Goal: Task Accomplishment & Management: Use online tool/utility

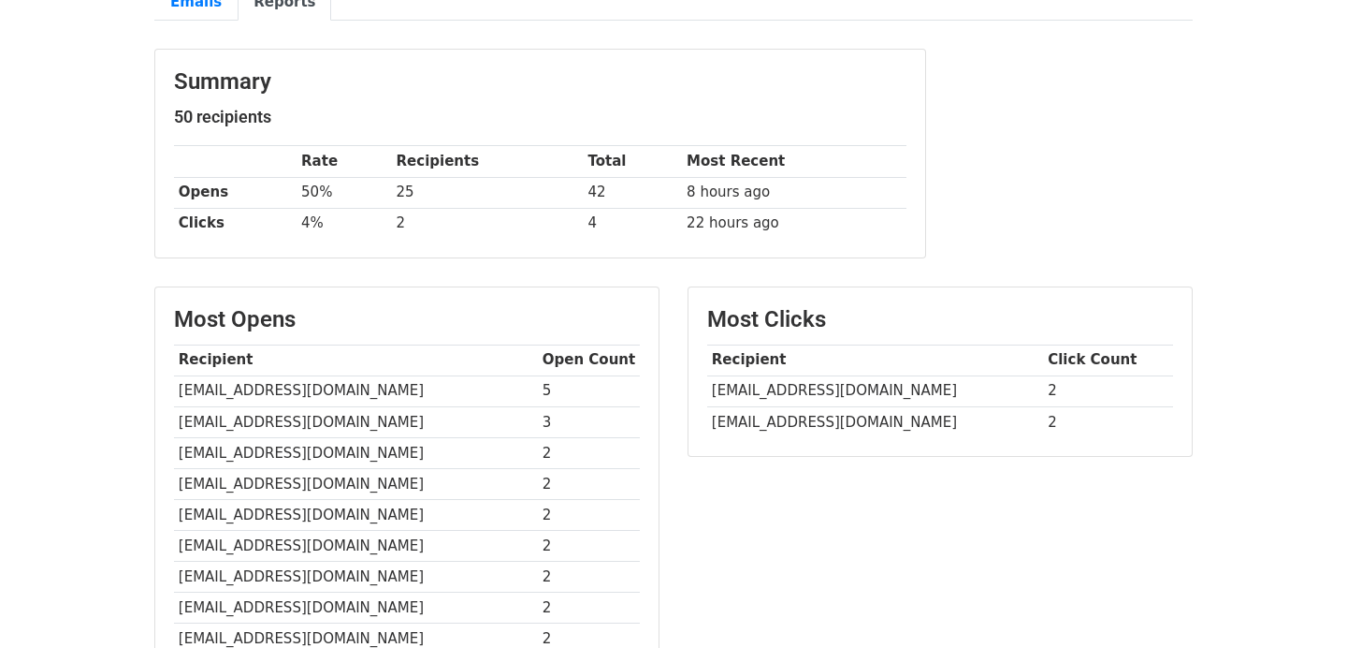
scroll to position [227, 0]
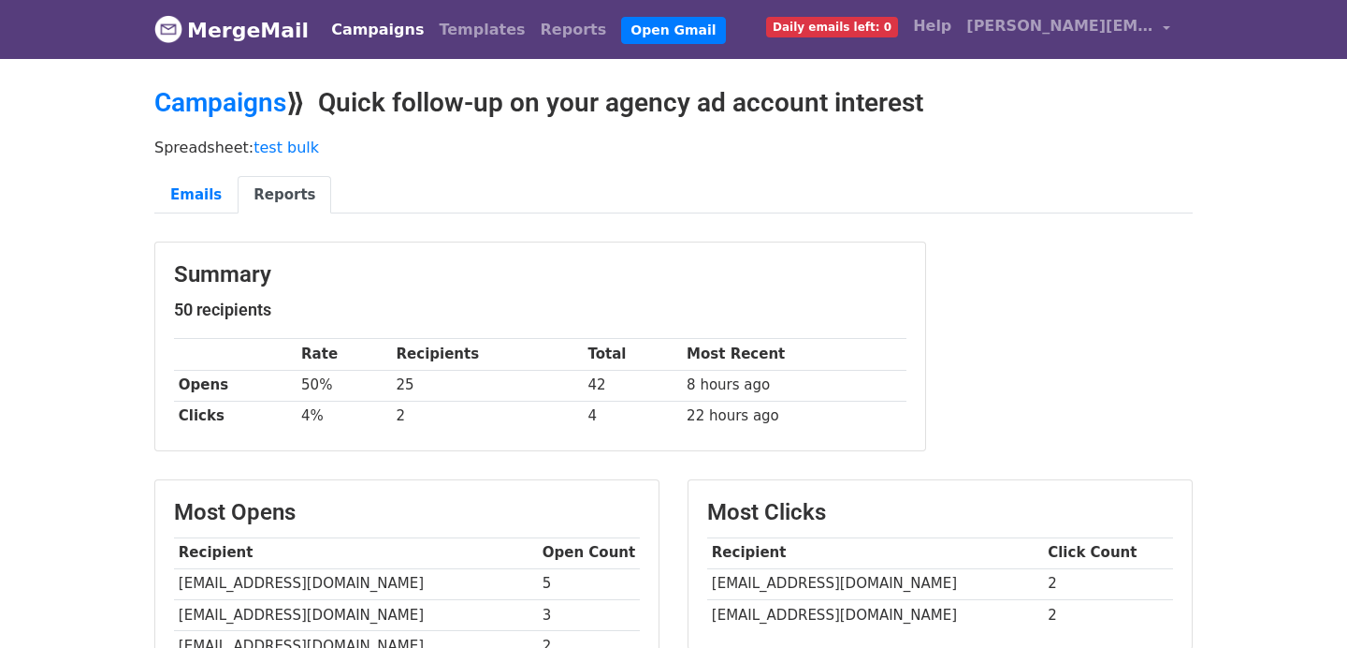
click at [882, 25] on span "Daily emails left: 0" at bounding box center [832, 27] width 132 height 21
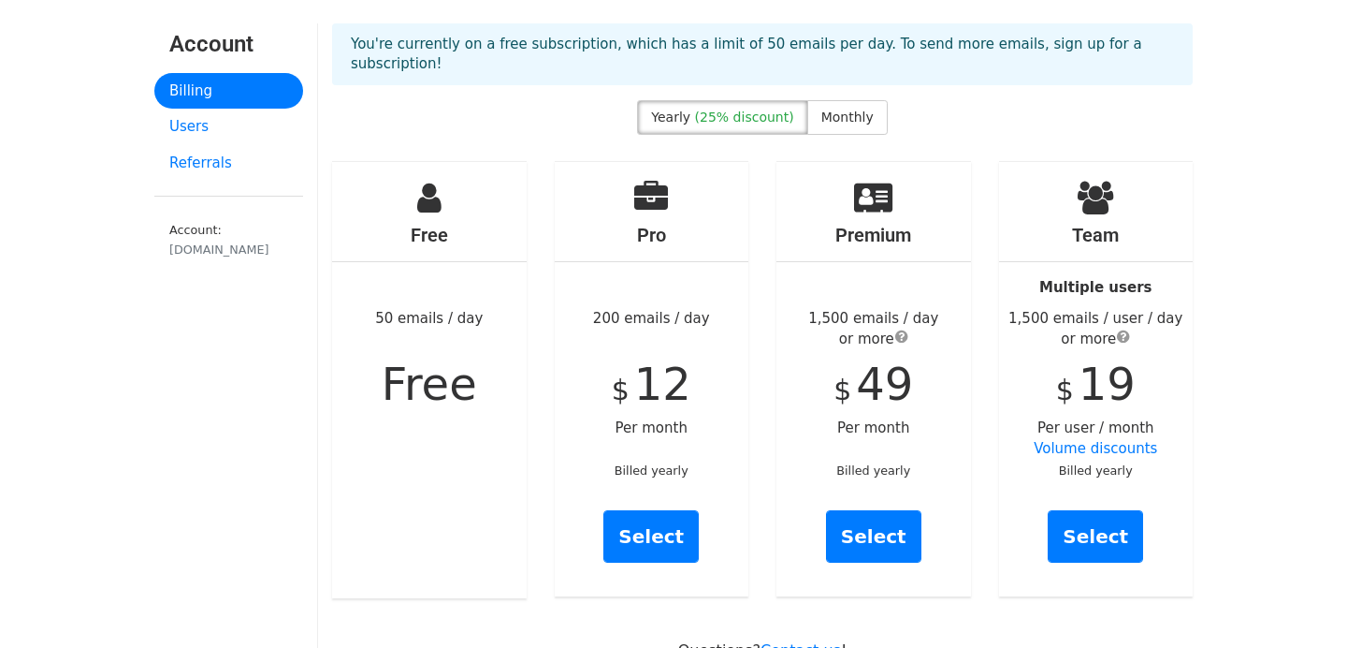
scroll to position [63, 0]
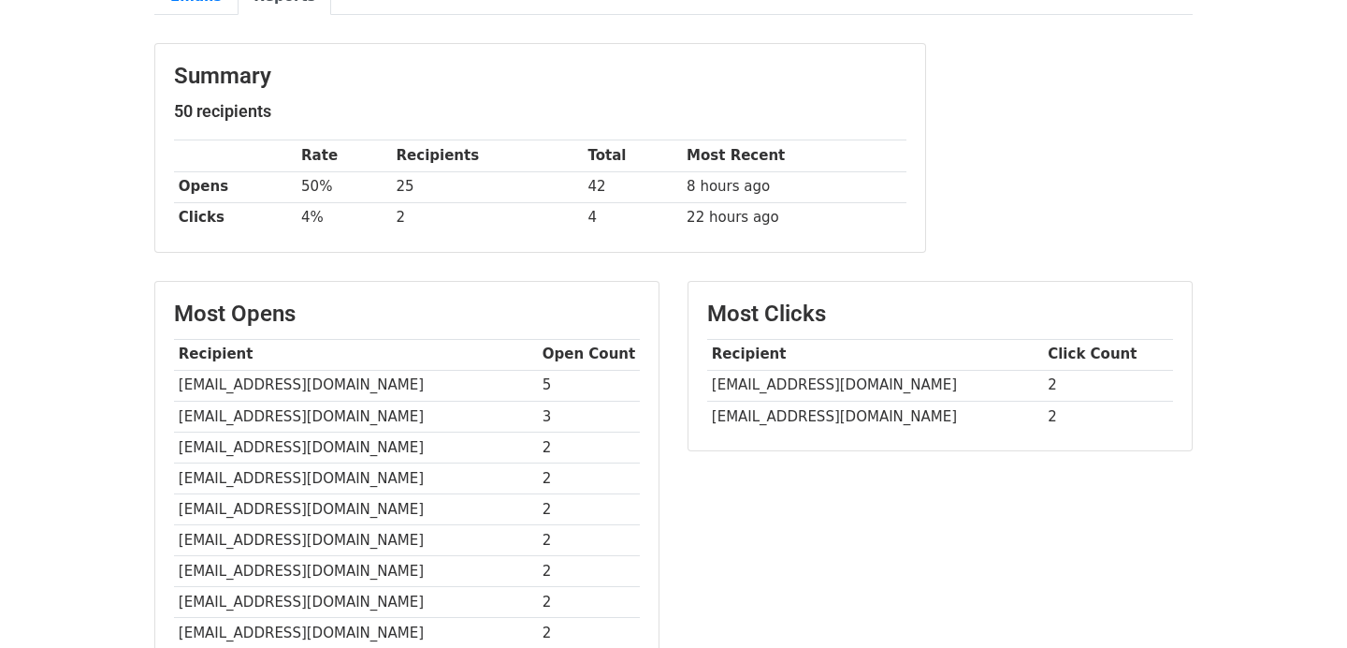
scroll to position [226, 0]
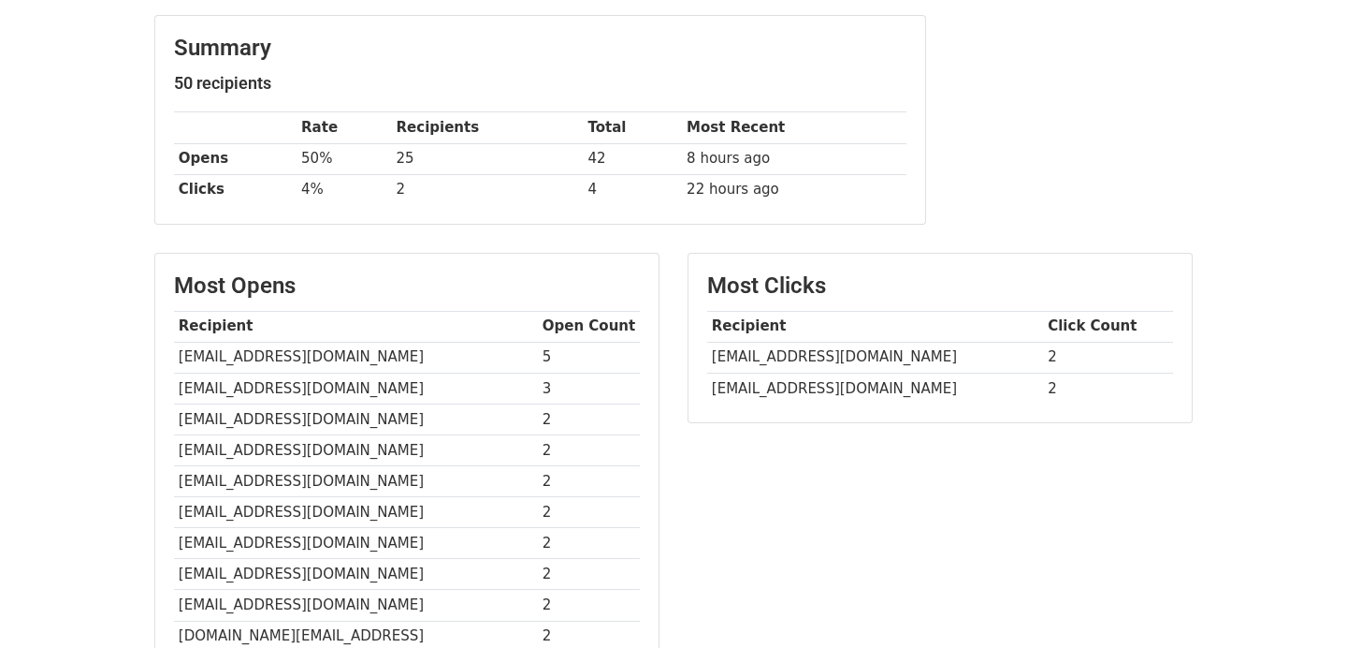
click at [327, 351] on td "sayedsuhail776@yahoo.com" at bounding box center [356, 357] width 364 height 31
click at [327, 351] on td "[EMAIL_ADDRESS][DOMAIN_NAME]" at bounding box center [356, 357] width 364 height 31
copy tr "[EMAIL_ADDRESS][DOMAIN_NAME]"
click at [325, 356] on td "[EMAIL_ADDRESS][DOMAIN_NAME]" at bounding box center [356, 357] width 364 height 31
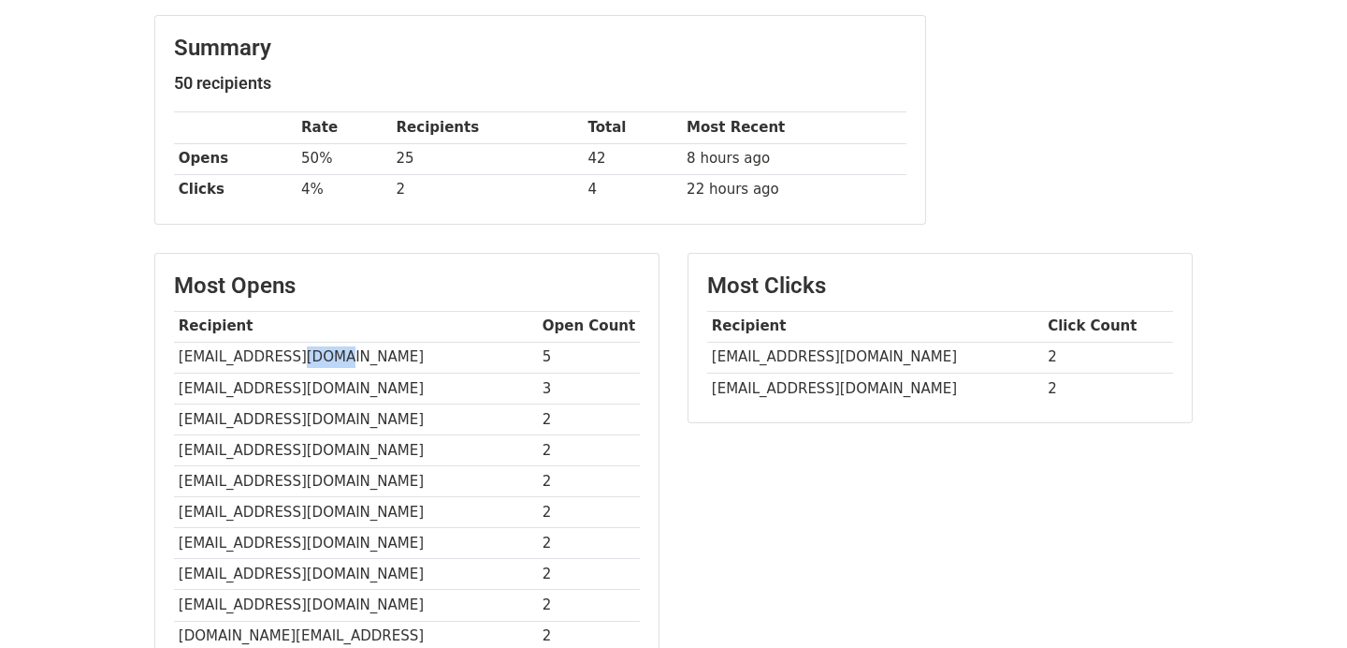
click at [325, 356] on td "[EMAIL_ADDRESS][DOMAIN_NAME]" at bounding box center [356, 357] width 364 height 31
copy tr "[EMAIL_ADDRESS][DOMAIN_NAME]"
click at [318, 388] on td "[EMAIL_ADDRESS][DOMAIN_NAME]" at bounding box center [356, 387] width 364 height 31
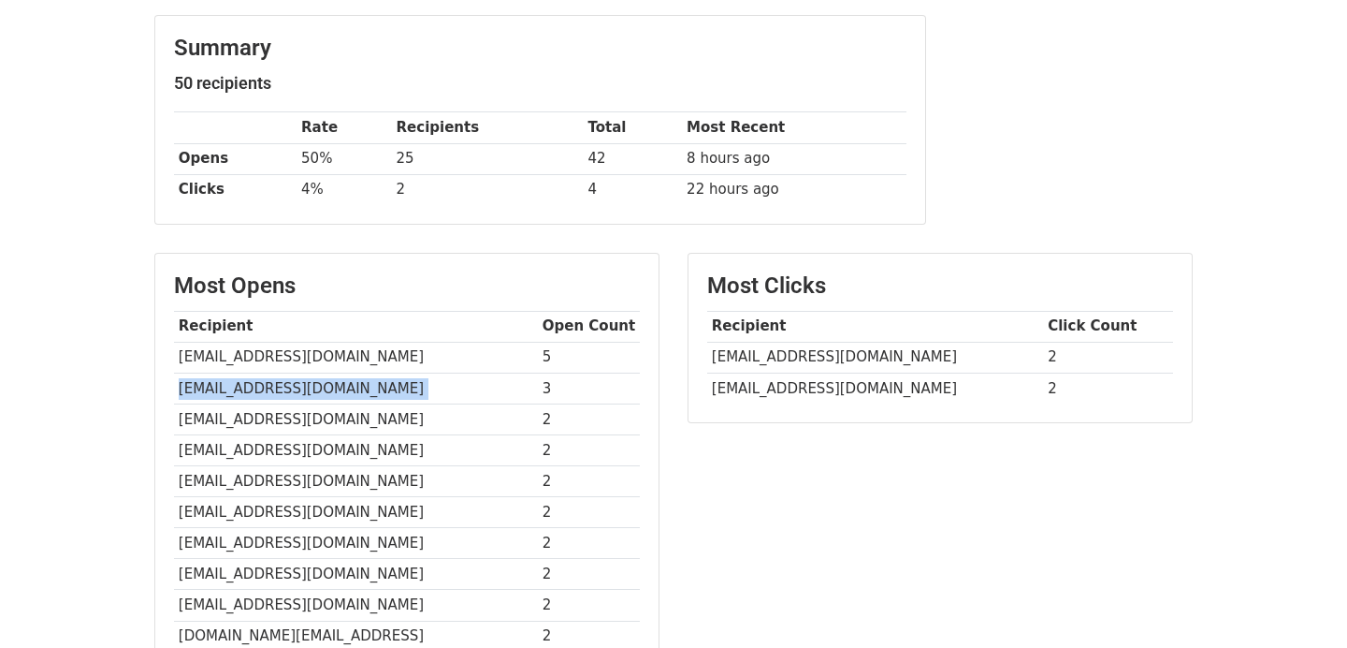
click at [318, 388] on td "[EMAIL_ADDRESS][DOMAIN_NAME]" at bounding box center [356, 387] width 364 height 31
copy tr "[EMAIL_ADDRESS][DOMAIN_NAME]"
click at [306, 408] on td "[EMAIL_ADDRESS][DOMAIN_NAME]" at bounding box center [356, 418] width 364 height 31
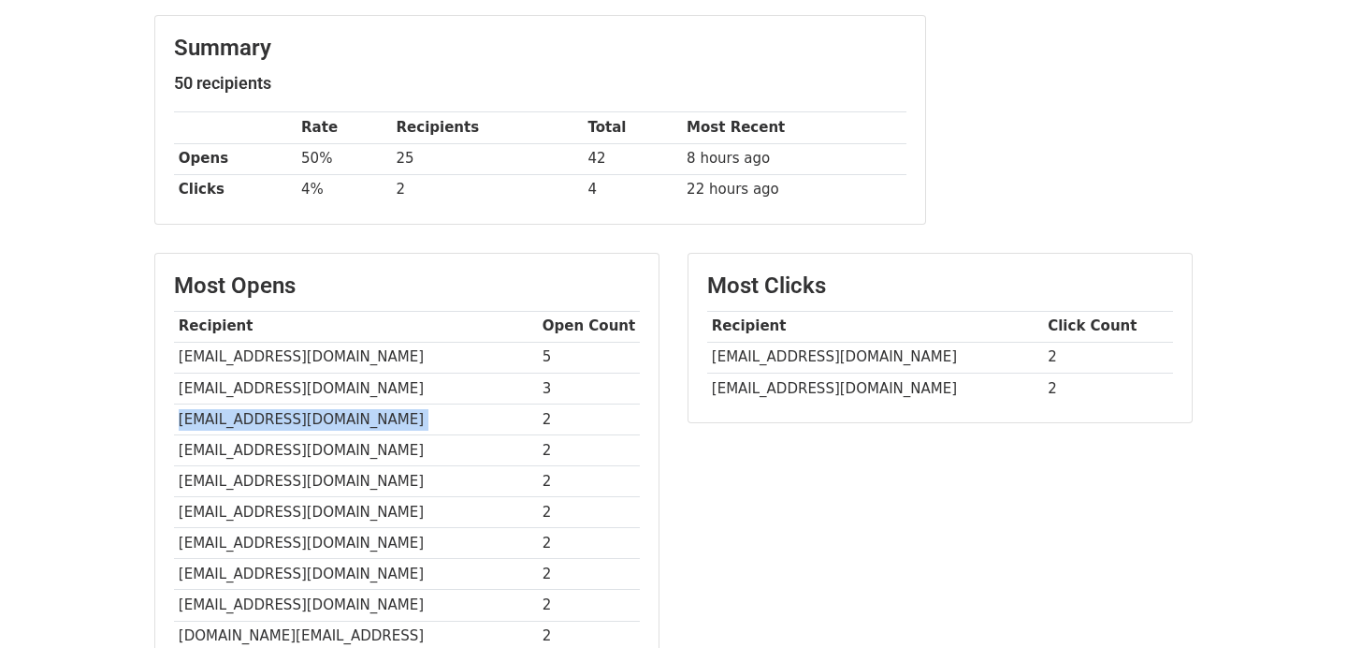
click at [306, 409] on td "[EMAIL_ADDRESS][DOMAIN_NAME]" at bounding box center [356, 418] width 364 height 31
copy tr "[EMAIL_ADDRESS][DOMAIN_NAME]"
click at [295, 439] on td "[EMAIL_ADDRESS][DOMAIN_NAME]" at bounding box center [356, 449] width 364 height 31
click at [295, 442] on td "[EMAIL_ADDRESS][DOMAIN_NAME]" at bounding box center [356, 449] width 364 height 31
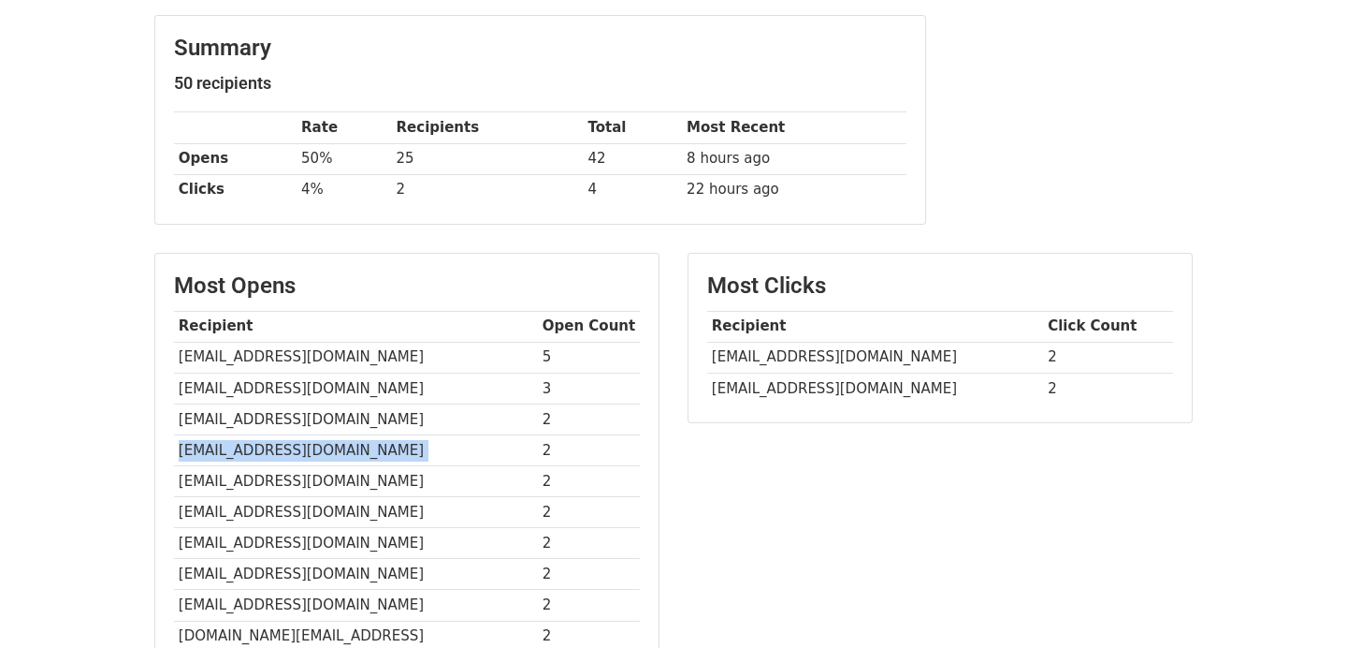
click at [295, 442] on td "[EMAIL_ADDRESS][DOMAIN_NAME]" at bounding box center [356, 449] width 364 height 31
copy tr "[EMAIL_ADDRESS][DOMAIN_NAME]"
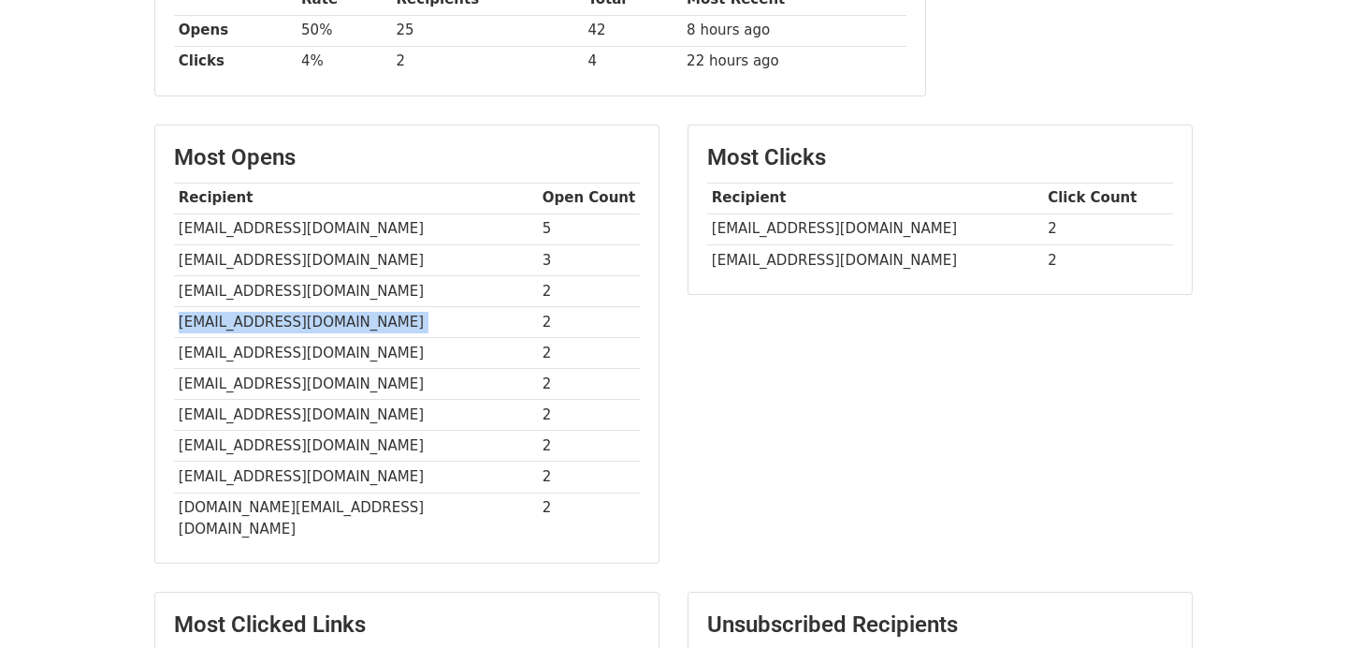
scroll to position [358, 0]
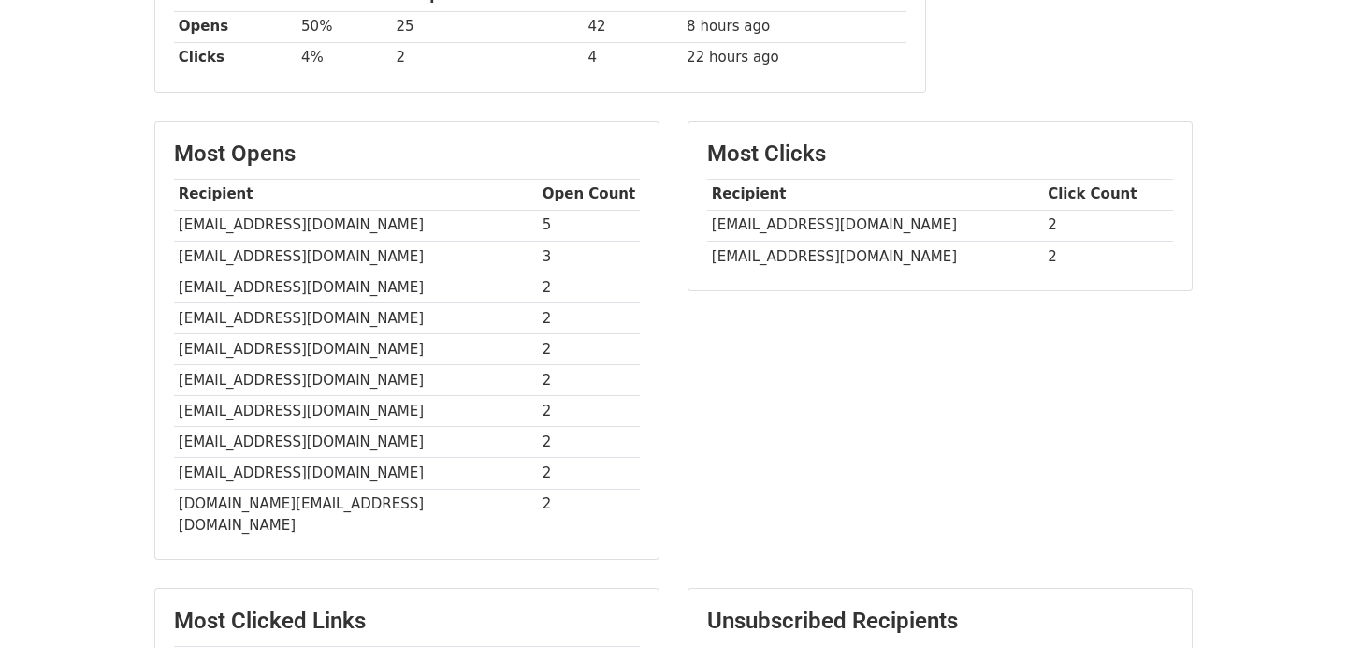
click at [320, 347] on td "[EMAIL_ADDRESS][DOMAIN_NAME]" at bounding box center [356, 349] width 364 height 31
copy tr "[EMAIL_ADDRESS][DOMAIN_NAME]"
click at [270, 386] on td "[EMAIL_ADDRESS][DOMAIN_NAME]" at bounding box center [356, 380] width 364 height 31
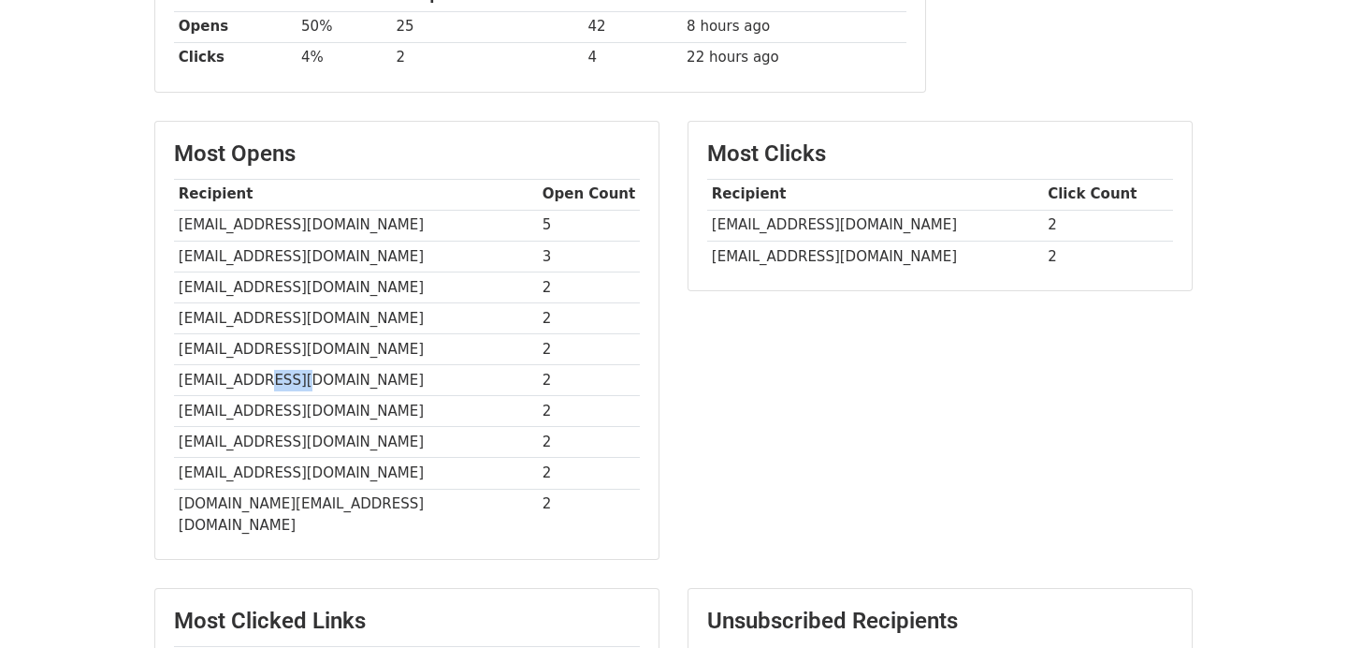
click at [270, 386] on td "[EMAIL_ADDRESS][DOMAIN_NAME]" at bounding box center [356, 380] width 364 height 31
copy tr "[EMAIL_ADDRESS][DOMAIN_NAME]"
click at [279, 413] on td "[EMAIL_ADDRESS][DOMAIN_NAME]" at bounding box center [356, 411] width 364 height 31
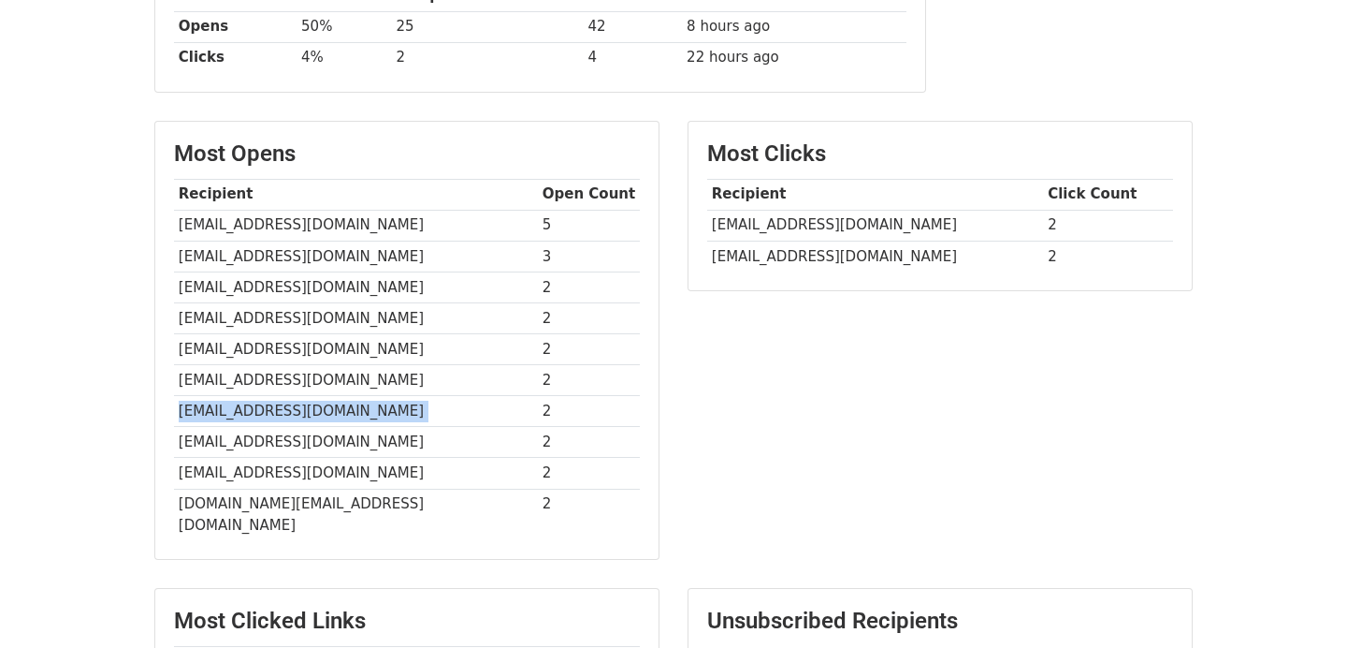
click at [279, 413] on td "[EMAIL_ADDRESS][DOMAIN_NAME]" at bounding box center [356, 411] width 364 height 31
copy tr "[EMAIL_ADDRESS][DOMAIN_NAME]"
click at [300, 453] on td "[EMAIL_ADDRESS][DOMAIN_NAME]" at bounding box center [356, 442] width 364 height 31
click at [265, 439] on td "[EMAIL_ADDRESS][DOMAIN_NAME]" at bounding box center [356, 442] width 364 height 31
click at [284, 466] on td "[EMAIL_ADDRESS][DOMAIN_NAME]" at bounding box center [356, 473] width 364 height 31
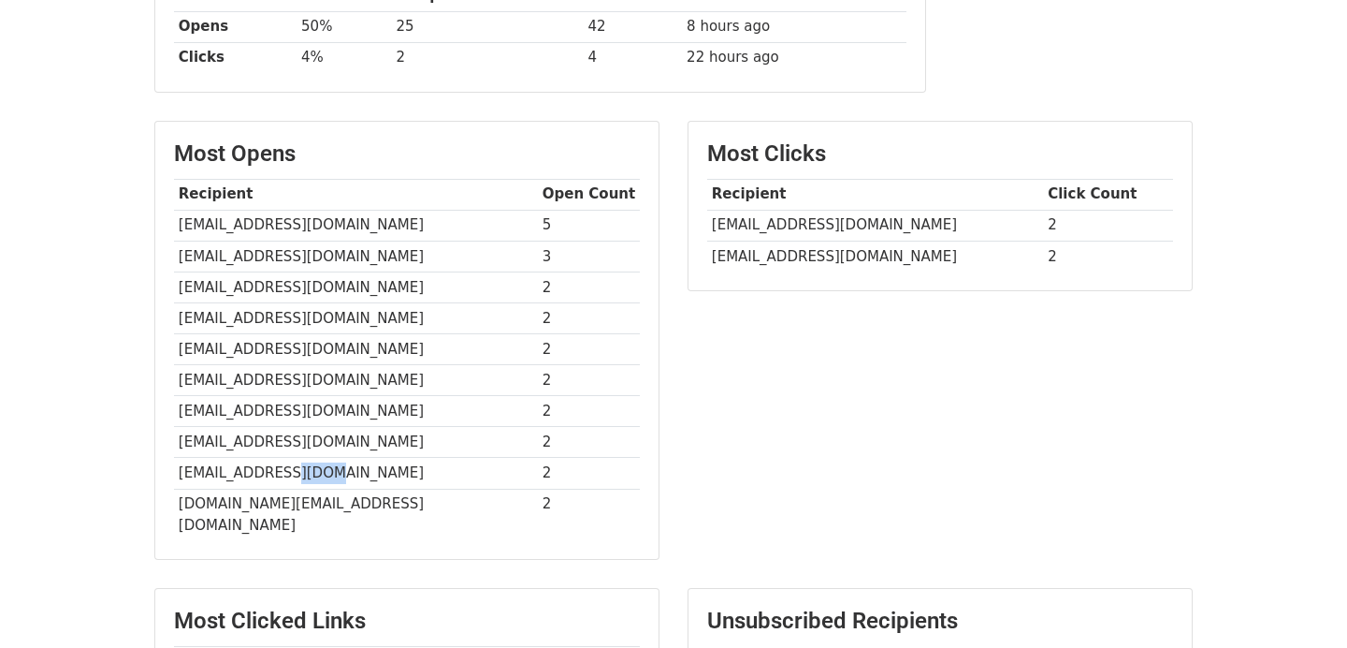
click at [284, 466] on td "[EMAIL_ADDRESS][DOMAIN_NAME]" at bounding box center [356, 473] width 364 height 31
copy tr "[EMAIL_ADDRESS][DOMAIN_NAME]"
click at [300, 504] on td "[DOMAIN_NAME][EMAIL_ADDRESS][DOMAIN_NAME]" at bounding box center [356, 513] width 364 height 51
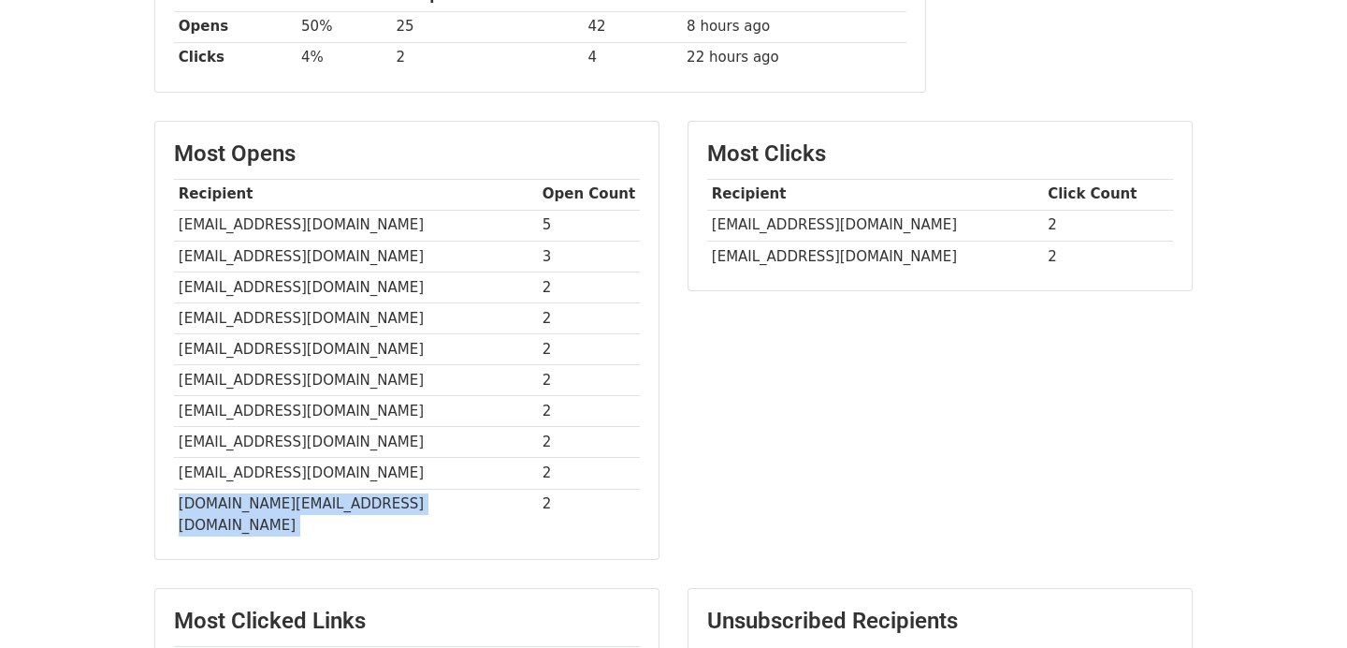
click at [300, 504] on td "[DOMAIN_NAME][EMAIL_ADDRESS][DOMAIN_NAME]" at bounding box center [356, 513] width 364 height 51
copy tr "[DOMAIN_NAME][EMAIL_ADDRESS][DOMAIN_NAME]"
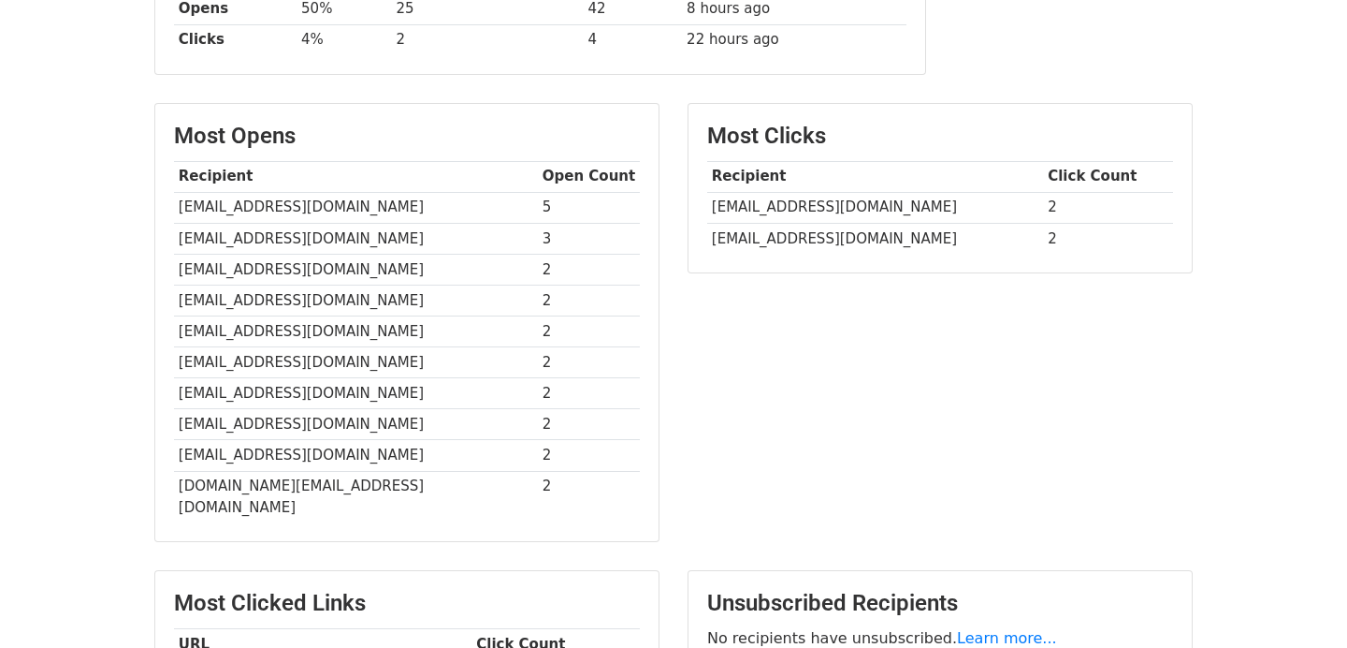
click at [713, 343] on div "Most Clicks Recipient Click Count hidef56993@daypey.com 2 sayedsuhail776@yahoo.…" at bounding box center [940, 332] width 533 height 458
click at [817, 196] on td "[EMAIL_ADDRESS][DOMAIN_NAME]" at bounding box center [875, 207] width 336 height 31
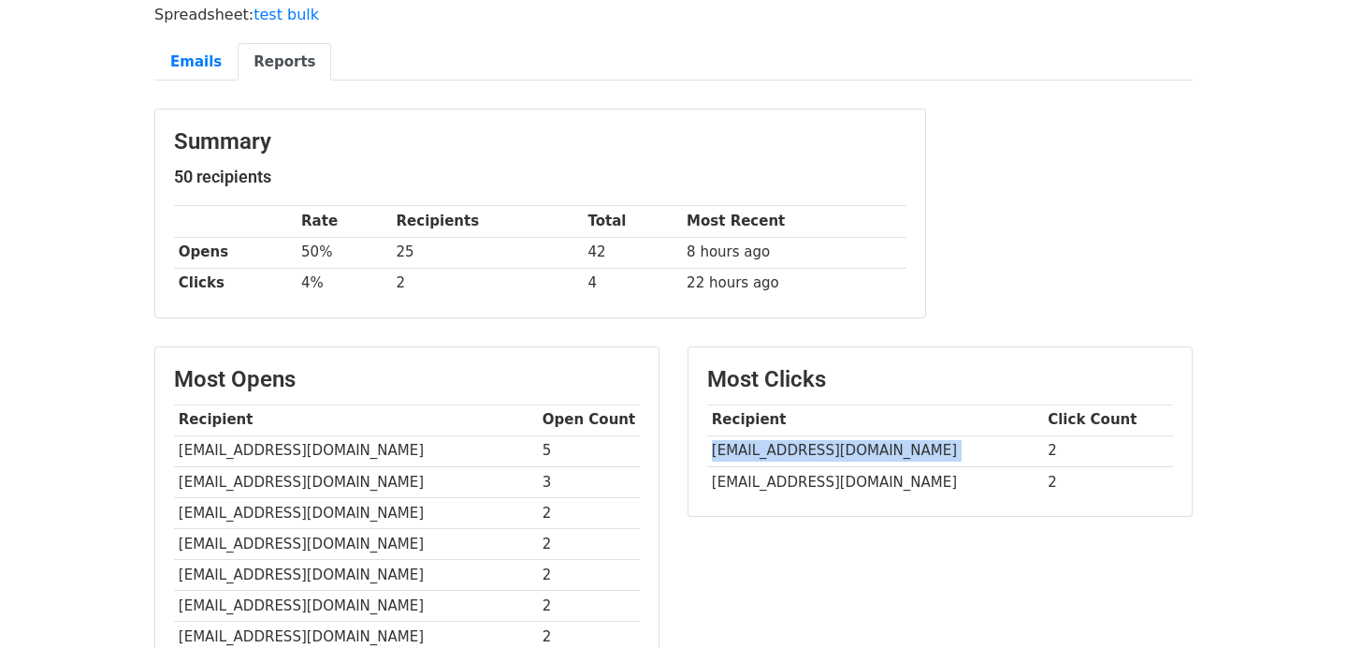
scroll to position [127, 0]
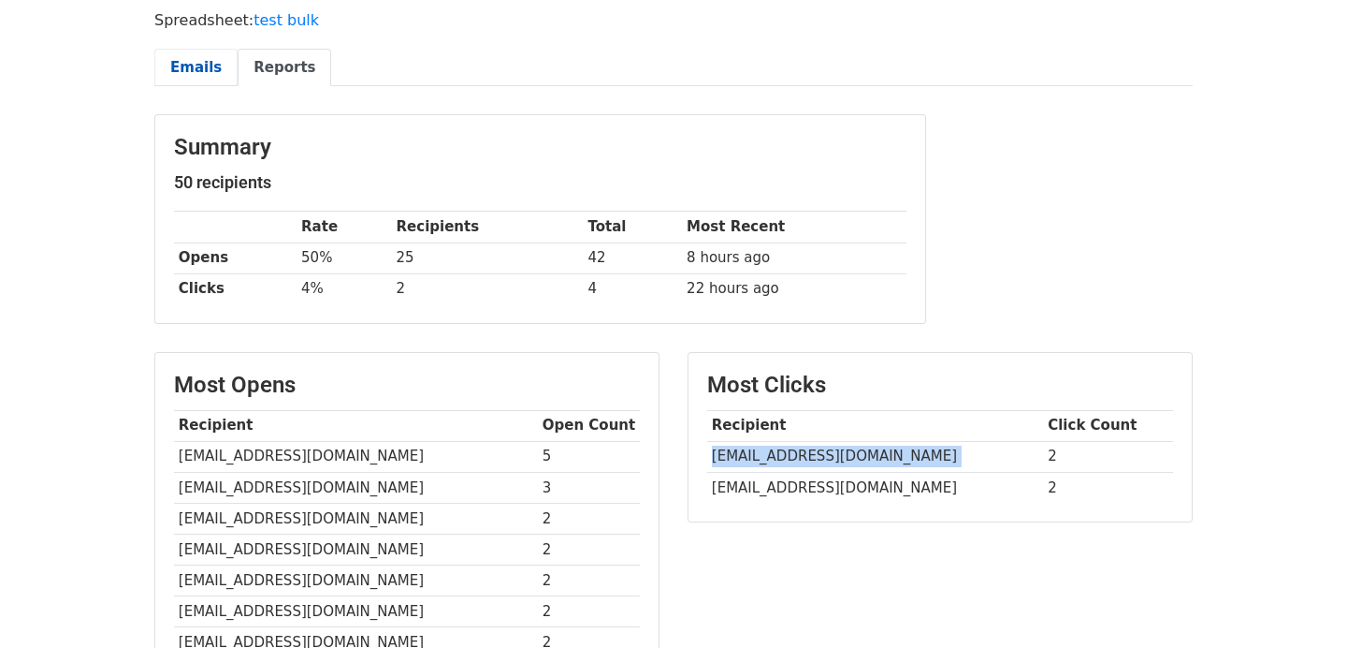
click at [204, 80] on link "Emails" at bounding box center [195, 68] width 83 height 38
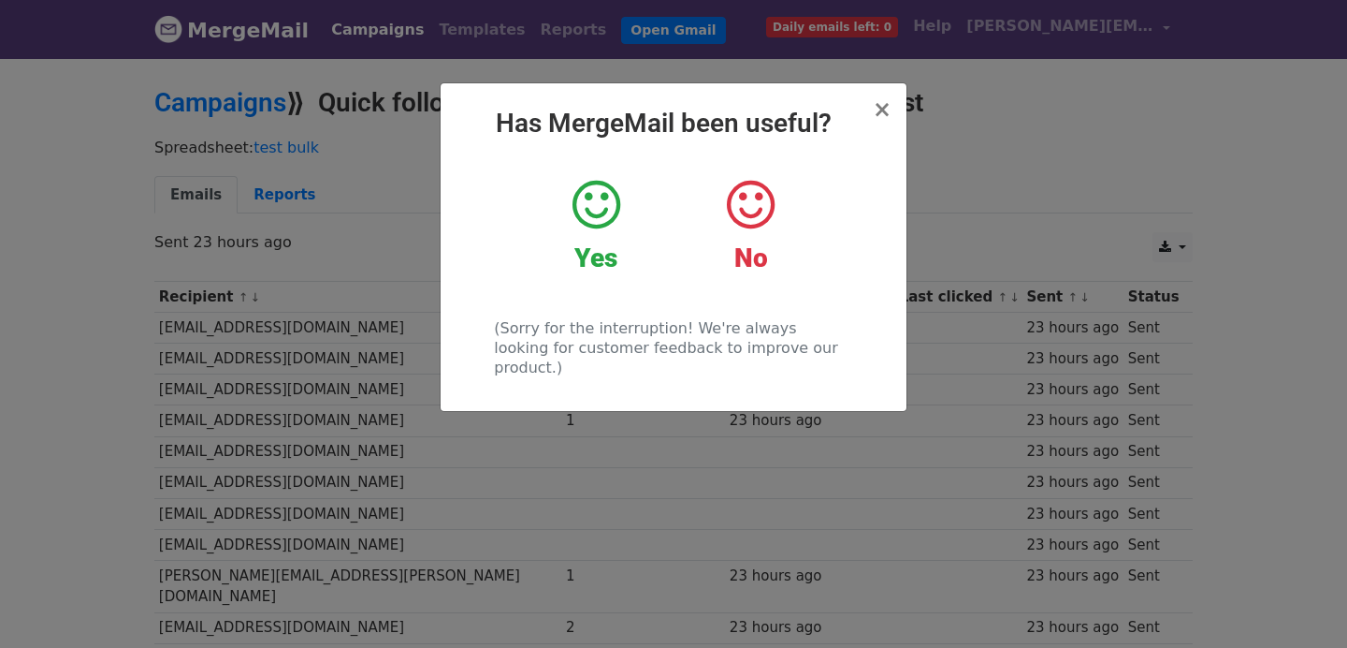
click at [871, 117] on h2 "Has MergeMail been useful?" at bounding box center [674, 124] width 436 height 32
click at [878, 115] on span "×" at bounding box center [882, 109] width 19 height 26
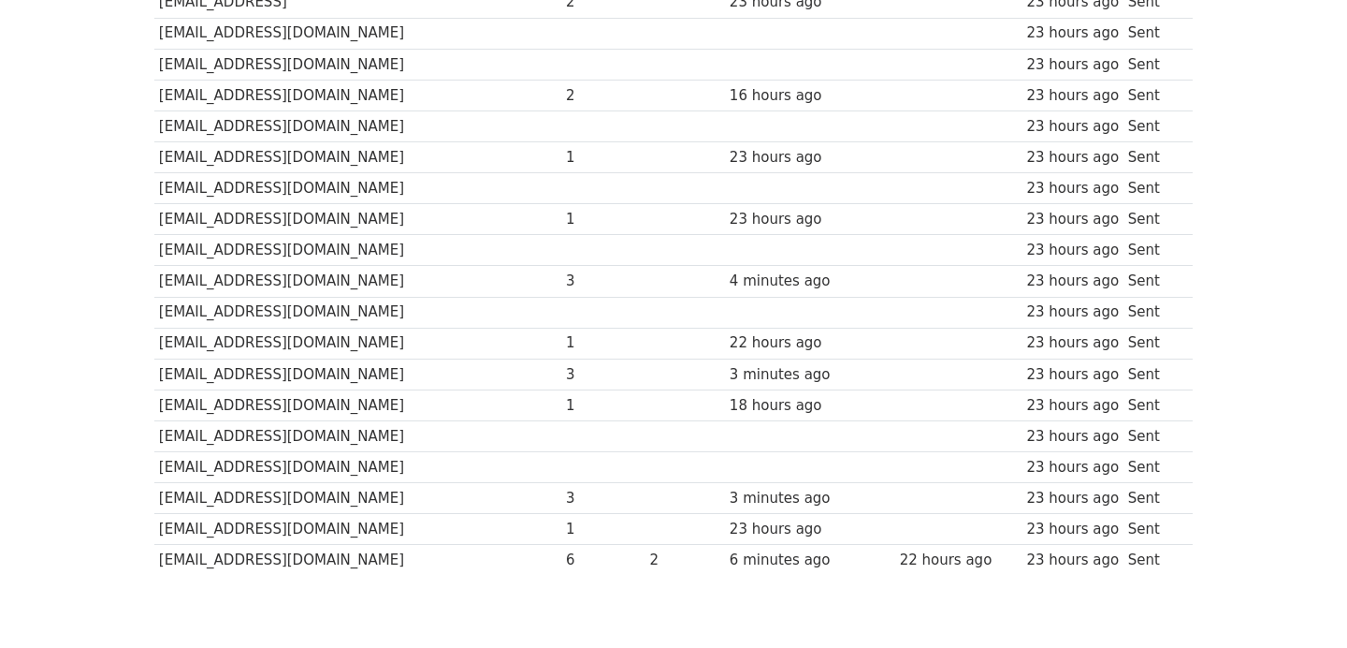
scroll to position [1308, 0]
click at [300, 481] on td "[EMAIL_ADDRESS][DOMAIN_NAME]" at bounding box center [357, 496] width 407 height 31
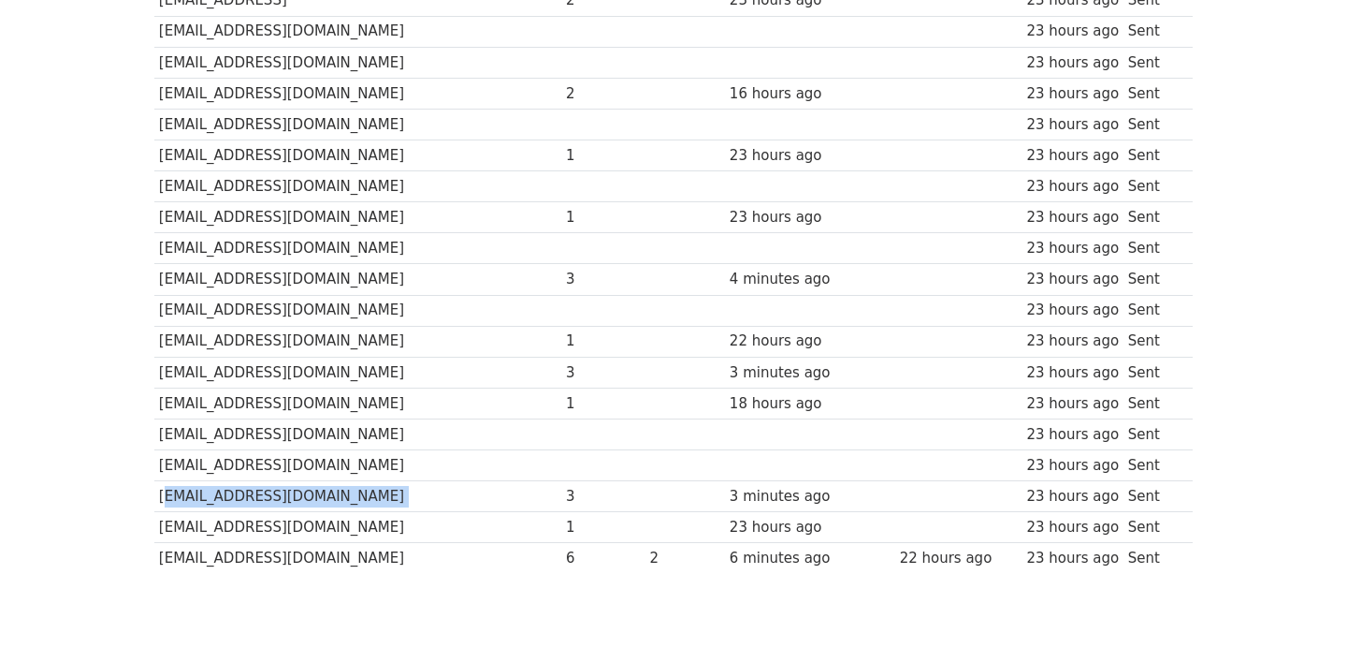
click at [300, 481] on td "[EMAIL_ADDRESS][DOMAIN_NAME]" at bounding box center [357, 496] width 407 height 31
copy tr "[EMAIL_ADDRESS][DOMAIN_NAME]"
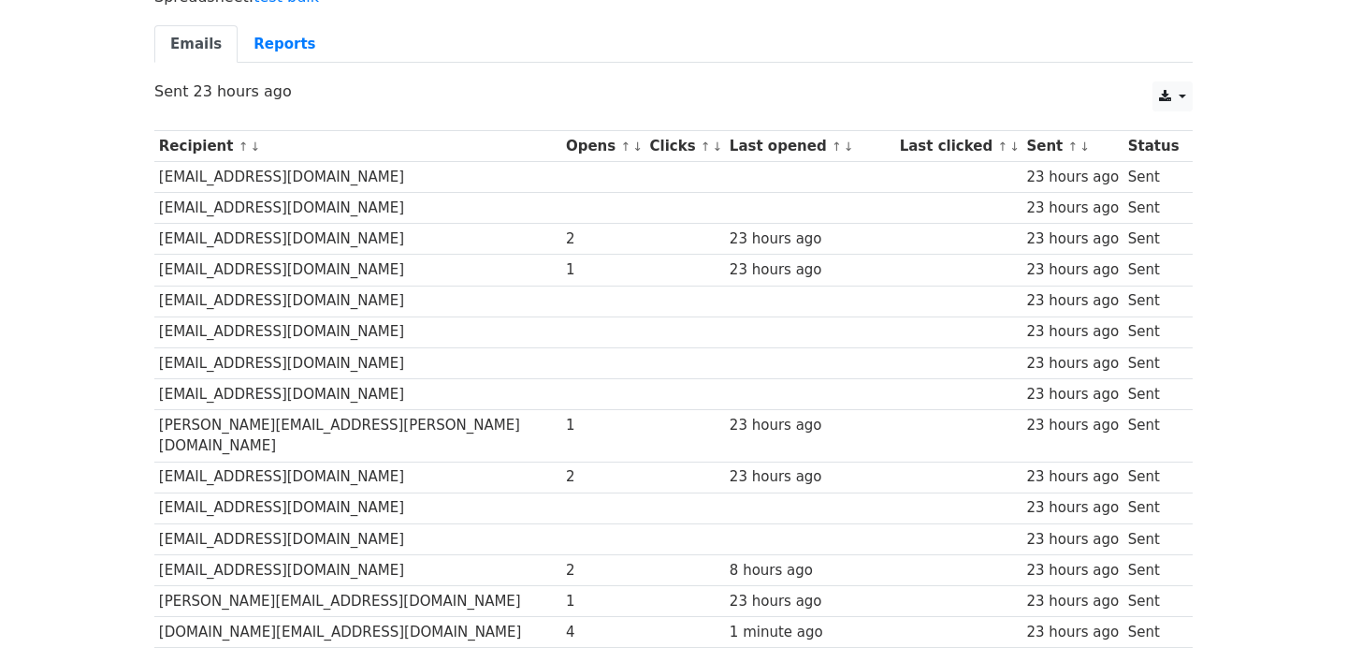
scroll to position [0, 0]
